Goal: Task Accomplishment & Management: Complete application form

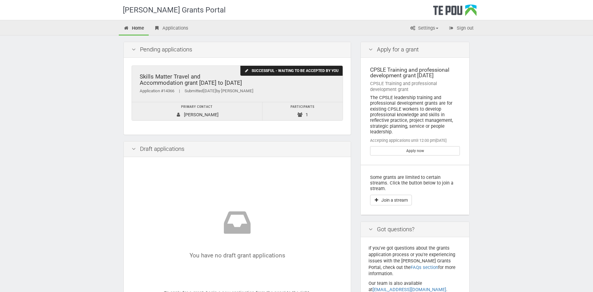
click at [194, 91] on div "Application #14366 | Submitted 22/09/2025 by George Cryer" at bounding box center [237, 91] width 195 height 7
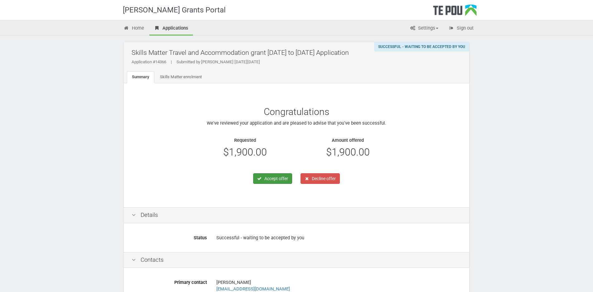
click at [271, 180] on button "Accept offer" at bounding box center [272, 178] width 39 height 11
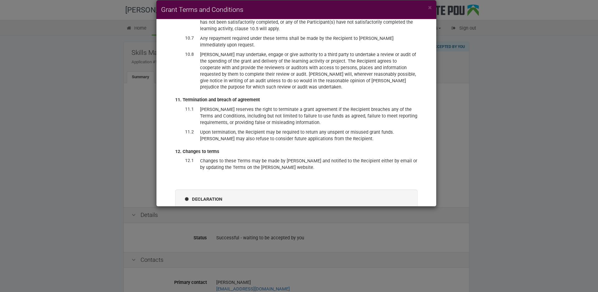
scroll to position [1582, 0]
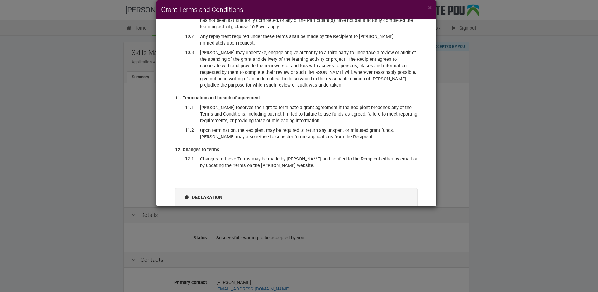
click at [190, 207] on div "I have read and accept these terms and conditions, and accept the offer of fund…" at bounding box center [296, 214] width 223 height 14
click at [191, 207] on label "I have read and accept these terms and conditions, and accept the offer of fund…" at bounding box center [296, 213] width 211 height 13
click at [191, 207] on input "I have read and accept these terms and conditions, and accept the offer of fund…" at bounding box center [191, 207] width 0 height 0
checkbox input "true"
click at [386, 226] on button "Accept offer" at bounding box center [389, 231] width 37 height 11
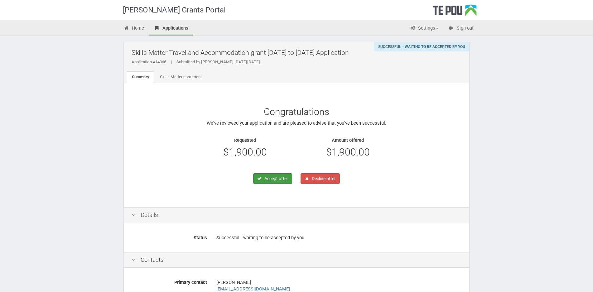
click at [273, 180] on button "Accept offer" at bounding box center [272, 178] width 39 height 11
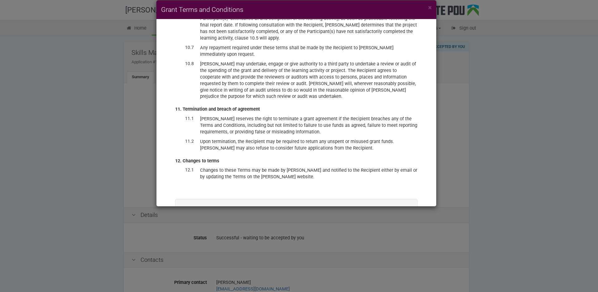
scroll to position [1571, 0]
click at [194, 218] on label "I have read and accept these terms and conditions, and accept the offer of fund…" at bounding box center [296, 224] width 211 height 13
click at [191, 218] on input "I have read and accept these terms and conditions, and accept the offer of fund…" at bounding box center [191, 218] width 0 height 0
checkbox input "true"
click at [382, 237] on button "Accept offer" at bounding box center [389, 242] width 37 height 11
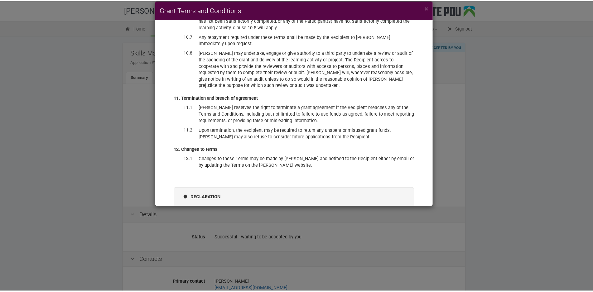
scroll to position [1554, 0]
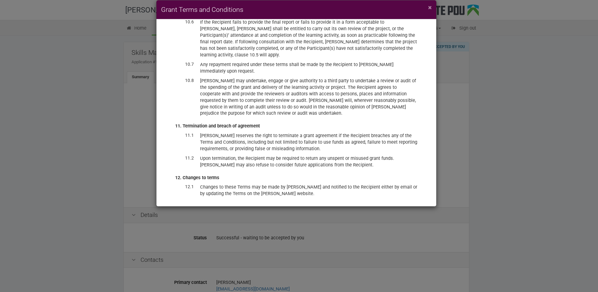
click at [431, 8] on span "×" at bounding box center [429, 7] width 3 height 7
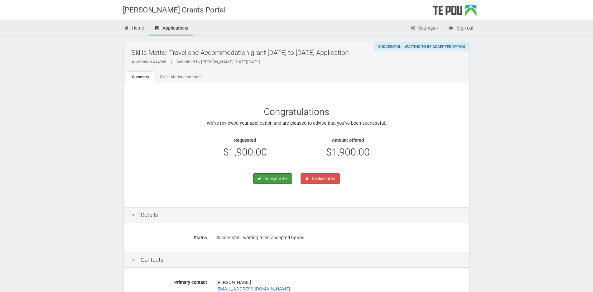
scroll to position [44, 0]
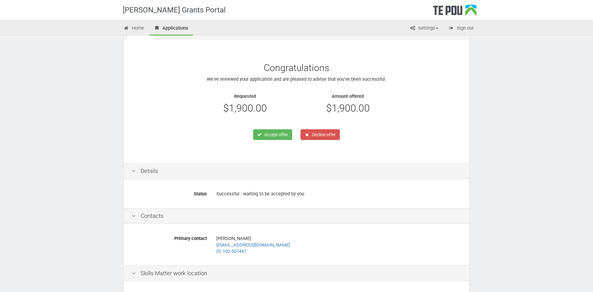
click at [185, 121] on div "Congratulations We've reviewed your application and are pleased to advise that …" at bounding box center [296, 102] width 299 height 78
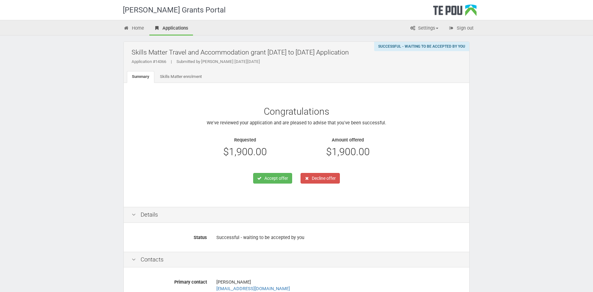
scroll to position [0, 0]
